Goal: Task Accomplishment & Management: Manage account settings

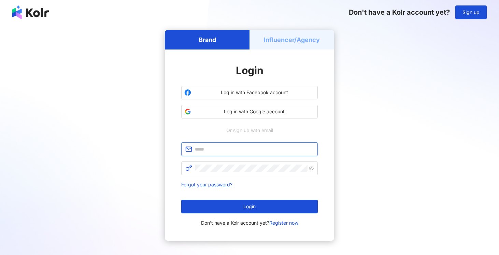
click at [254, 149] on input "text" at bounding box center [254, 149] width 119 height 8
type input "*"
type input "**********"
click at [239, 174] on span at bounding box center [249, 168] width 136 height 14
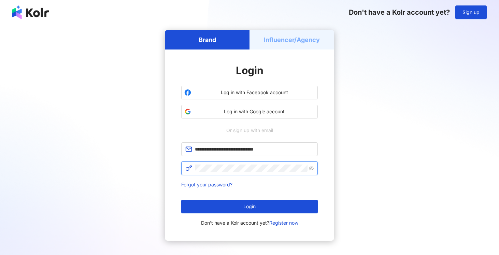
click button "Login" at bounding box center [249, 206] width 136 height 14
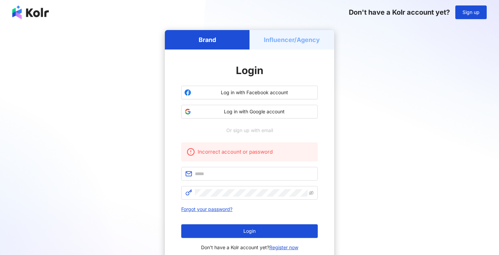
scroll to position [20, 0]
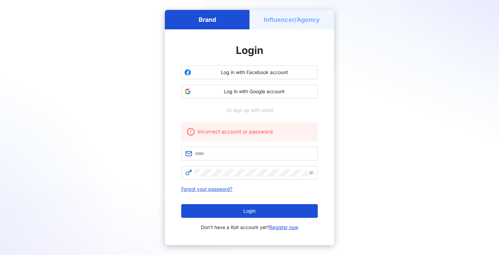
click at [304, 180] on div "Incorrect account or password Forgot your password? Login Don't have a Kolr acc…" at bounding box center [249, 176] width 136 height 109
click at [294, 197] on div "Forgot your password? Login Don't have a Kolr account yet? Register now" at bounding box center [249, 208] width 136 height 46
click at [288, 227] on link "Register now" at bounding box center [283, 227] width 29 height 6
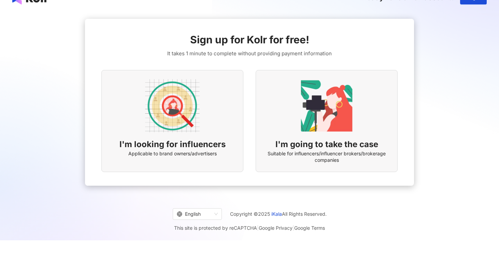
scroll to position [8, 0]
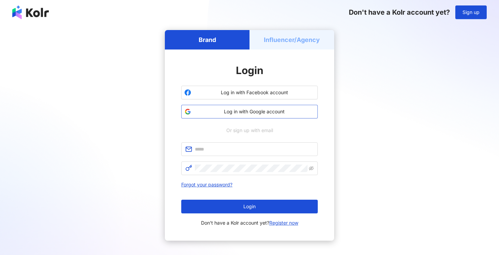
click at [244, 112] on span "Log in with Google account" at bounding box center [254, 111] width 121 height 7
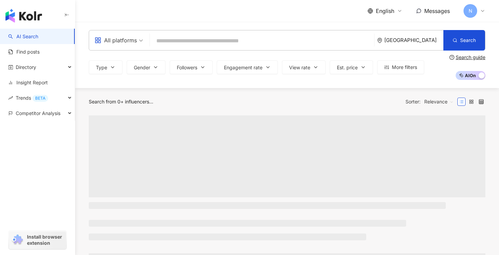
click at [478, 12] on div "N" at bounding box center [474, 11] width 22 height 14
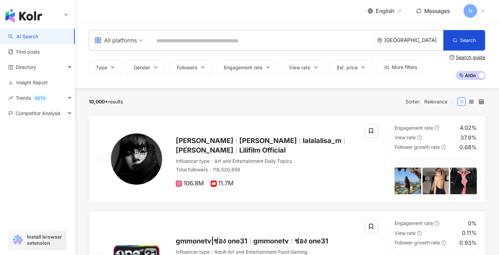
click at [329, 13] on div "English Messages N" at bounding box center [287, 11] width 396 height 22
click at [469, 7] on span "N" at bounding box center [470, 11] width 4 height 8
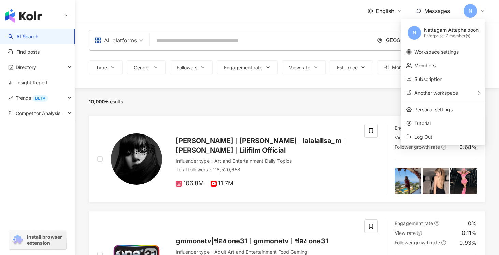
click at [346, 12] on div "English Messages N" at bounding box center [287, 11] width 396 height 22
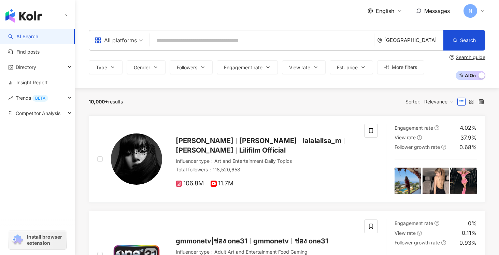
click at [480, 11] on icon at bounding box center [481, 10] width 5 height 5
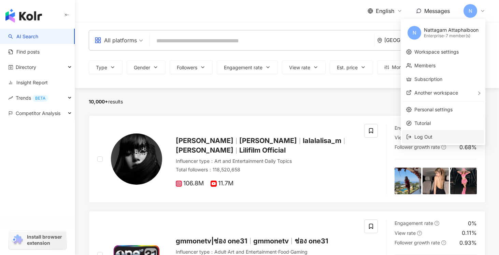
click at [443, 140] on span "Log Out" at bounding box center [446, 137] width 65 height 8
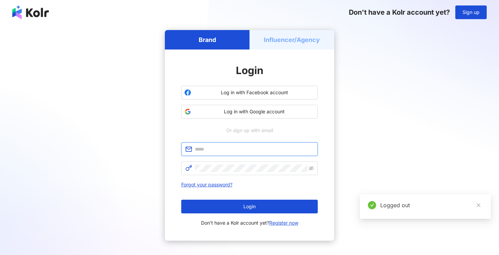
click at [268, 146] on input "text" at bounding box center [254, 149] width 119 height 8
type input "**********"
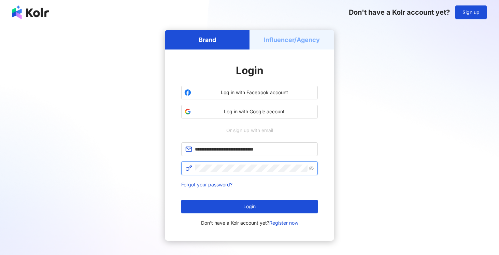
click button "Login" at bounding box center [249, 206] width 136 height 14
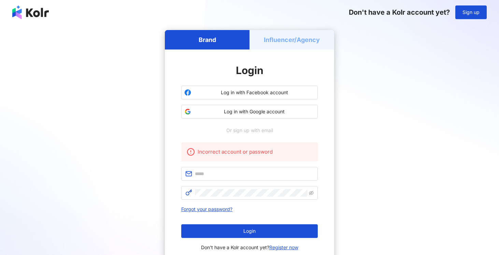
click at [352, 167] on div "Brand Influencer/Agency Login Log in with Facebook account Log in with Google a…" at bounding box center [249, 147] width 482 height 235
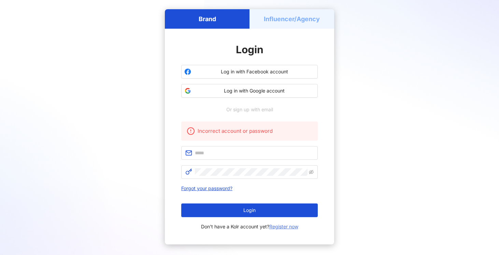
click at [275, 227] on link "Register now" at bounding box center [283, 226] width 29 height 6
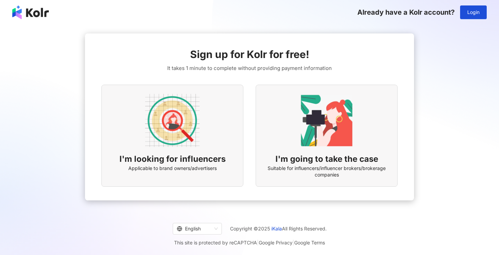
click at [197, 123] on img at bounding box center [172, 120] width 55 height 55
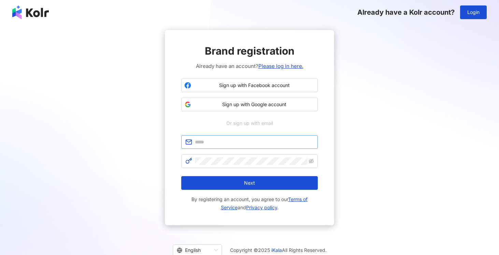
click at [241, 135] on span at bounding box center [249, 142] width 136 height 14
click at [239, 139] on input "text" at bounding box center [254, 142] width 119 height 8
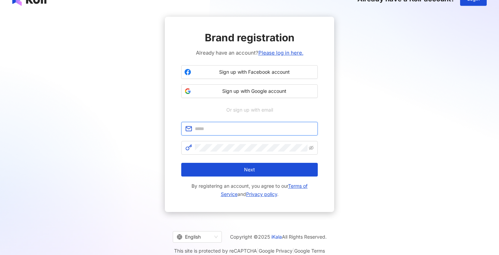
scroll to position [19, 0]
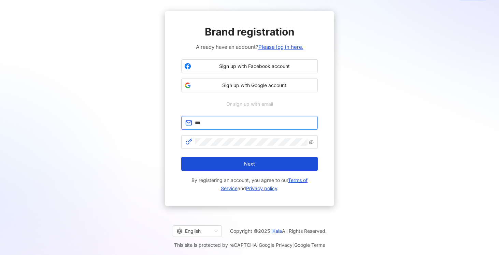
type input "**********"
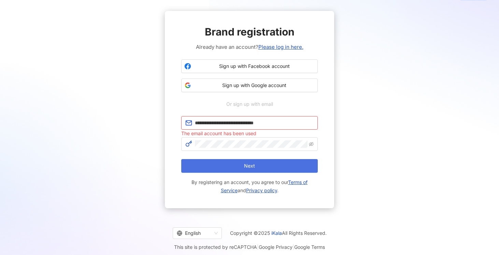
click at [247, 167] on span "Next" at bounding box center [249, 165] width 11 height 5
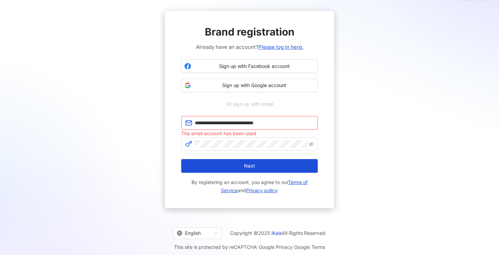
click at [280, 203] on div "**********" at bounding box center [249, 109] width 169 height 197
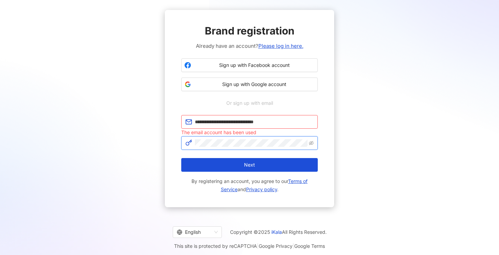
scroll to position [21, 0]
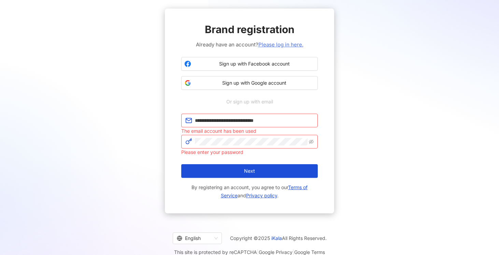
click at [270, 44] on link "Please log in here." at bounding box center [280, 44] width 45 height 6
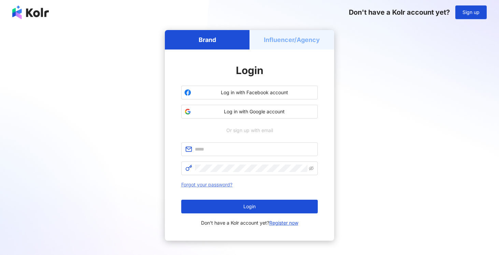
click at [220, 182] on link "Forgot your password?" at bounding box center [206, 184] width 51 height 6
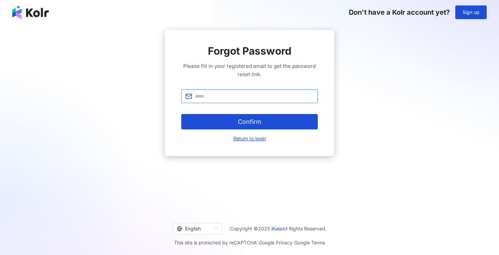
click at [232, 99] on input "text" at bounding box center [254, 96] width 119 height 8
type input "**********"
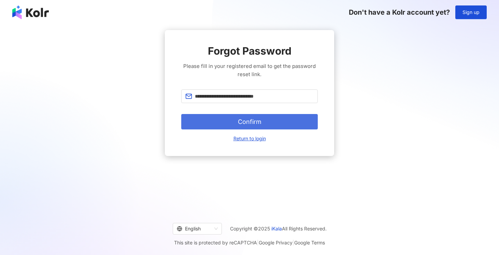
click at [248, 123] on span "Confirm" at bounding box center [250, 122] width 24 height 8
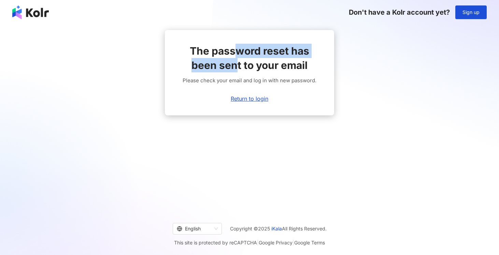
drag, startPoint x: 238, startPoint y: 53, endPoint x: 238, endPoint y: 69, distance: 15.7
click at [238, 69] on span "The password reset has been sent to your email" at bounding box center [249, 58] width 136 height 29
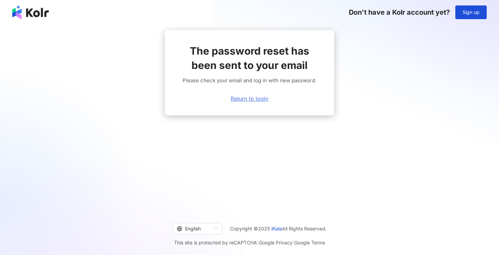
click at [248, 100] on link "Return to login" at bounding box center [250, 98] width 38 height 6
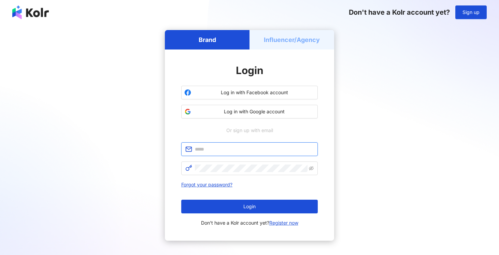
click at [251, 151] on input "text" at bounding box center [254, 149] width 119 height 8
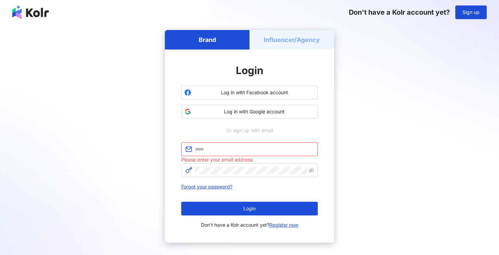
paste input "**********"
type input "**********"
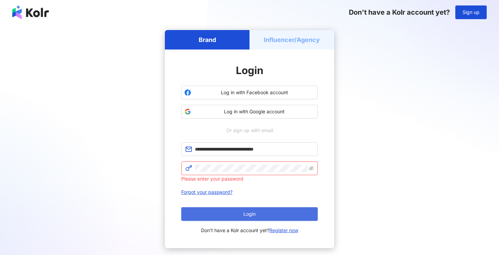
click at [254, 213] on span "Login" at bounding box center [249, 213] width 12 height 5
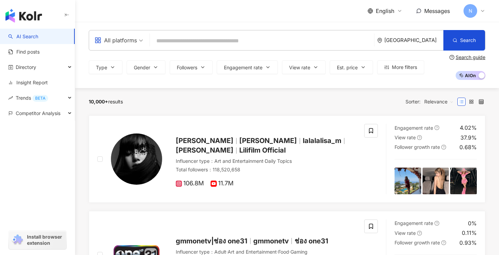
click at [474, 10] on span "N" at bounding box center [470, 11] width 14 height 14
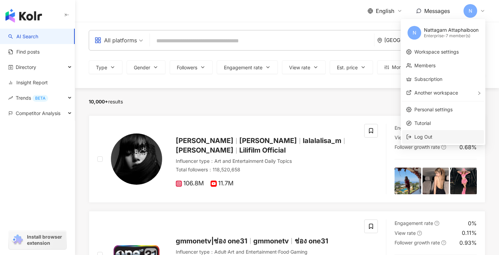
click at [432, 133] on li "Log Out" at bounding box center [443, 137] width 82 height 14
